Goal: Task Accomplishment & Management: Manage account settings

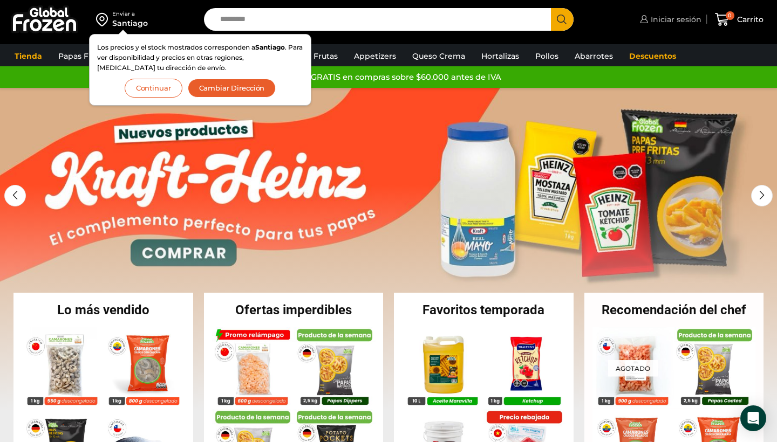
click at [677, 17] on span "Iniciar sesión" at bounding box center [674, 19] width 53 height 11
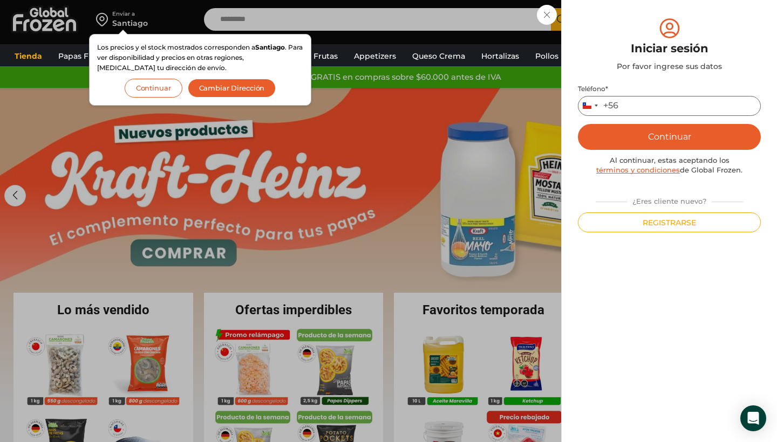
click at [658, 109] on input "Teléfono *" at bounding box center [669, 106] width 183 height 20
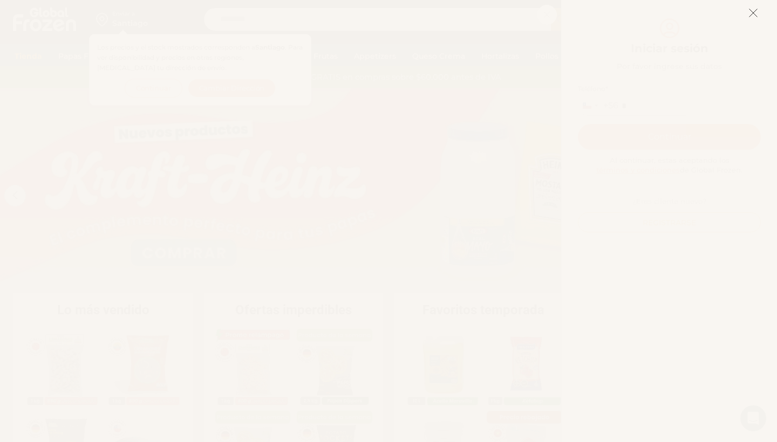
click at [750, 15] on icon at bounding box center [753, 13] width 10 height 10
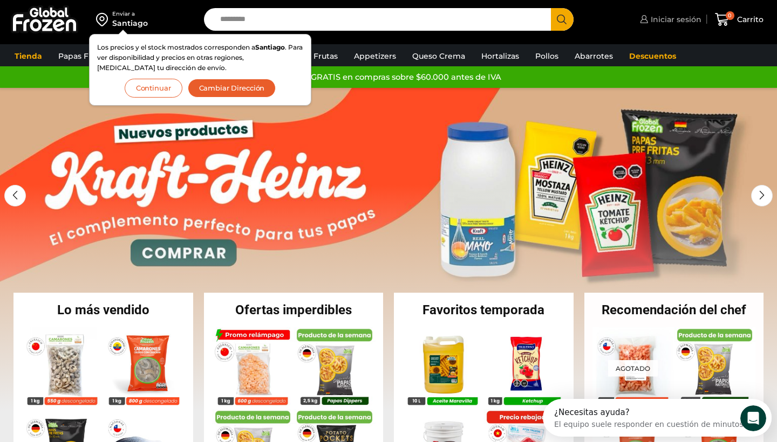
click at [681, 23] on span "Iniciar sesión" at bounding box center [674, 19] width 53 height 11
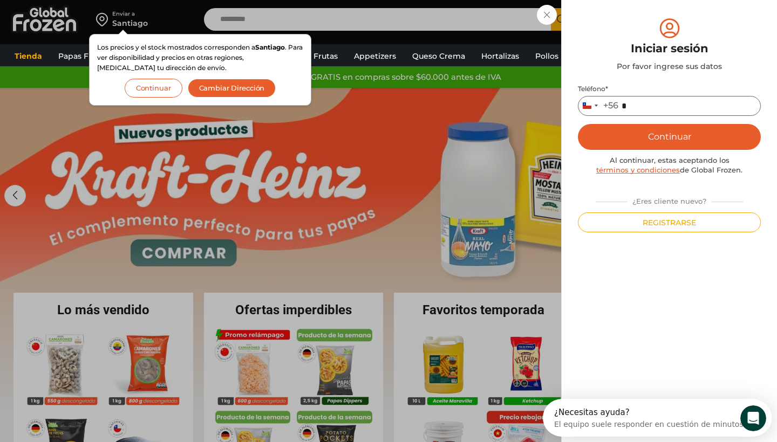
click at [654, 98] on input "*" at bounding box center [669, 106] width 183 height 20
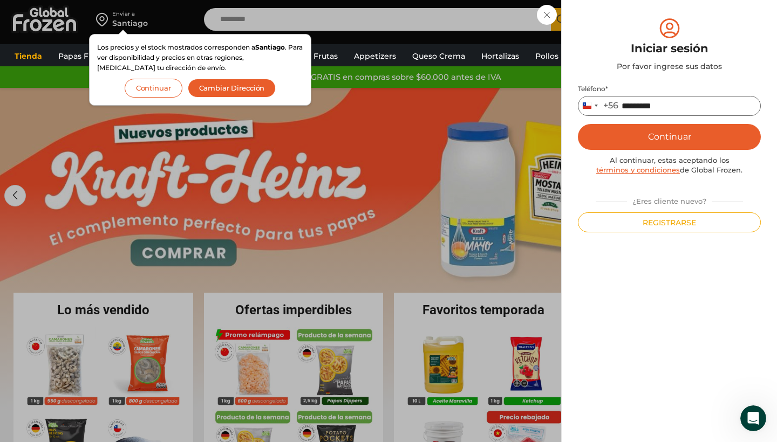
type input "*********"
click at [664, 142] on button "Continuar" at bounding box center [669, 137] width 183 height 26
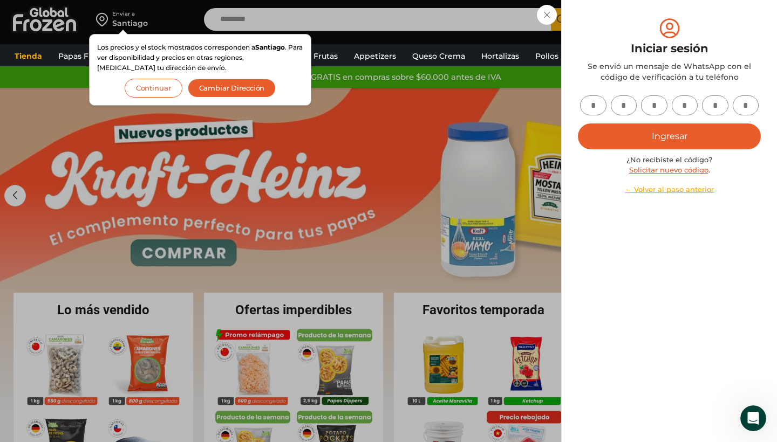
click at [601, 101] on input "text" at bounding box center [593, 105] width 26 height 20
click at [662, 173] on link "Solicitar nuevo código" at bounding box center [668, 170] width 79 height 9
click at [597, 107] on input "text" at bounding box center [593, 105] width 26 height 20
type input "*"
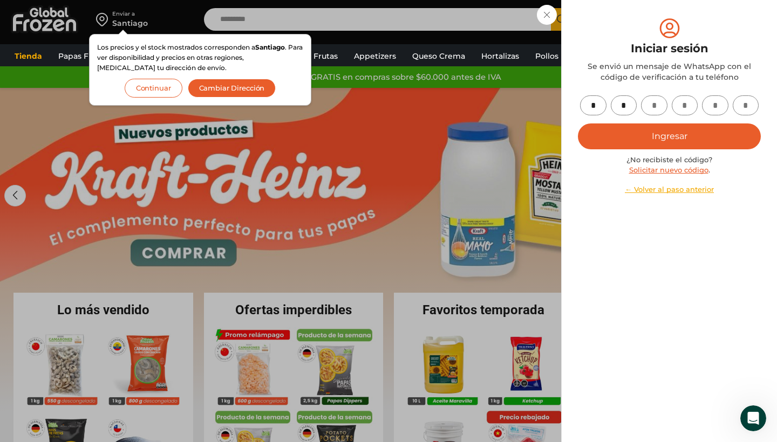
type input "*"
click at [652, 129] on button "Ingresar" at bounding box center [669, 137] width 183 height 26
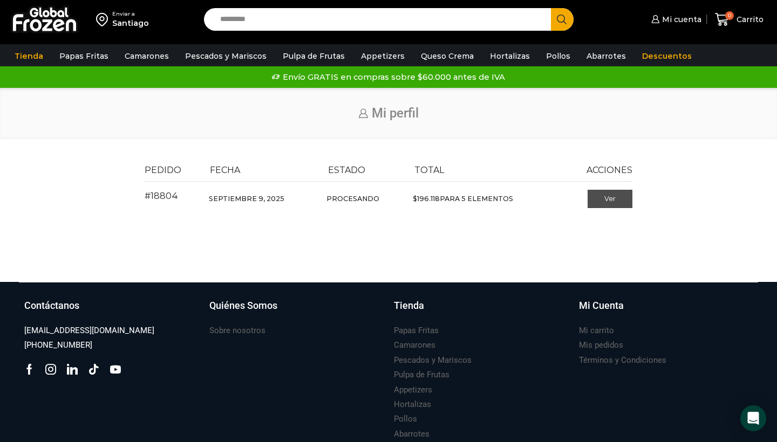
click at [613, 201] on link "Ver" at bounding box center [609, 199] width 45 height 18
